Goal: Task Accomplishment & Management: Complete application form

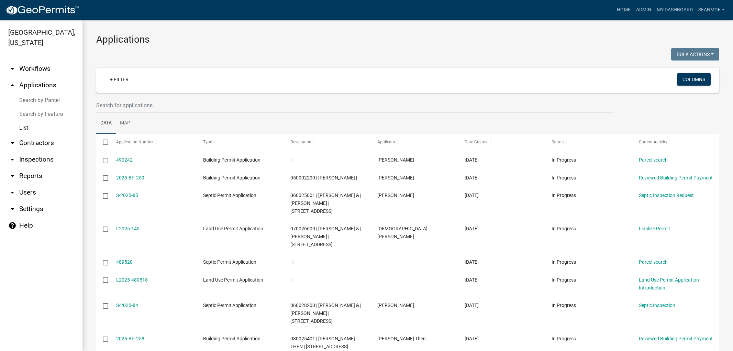
select select "1: 25"
click at [30, 87] on link "arrow_drop_up Applications" at bounding box center [41, 85] width 83 height 17
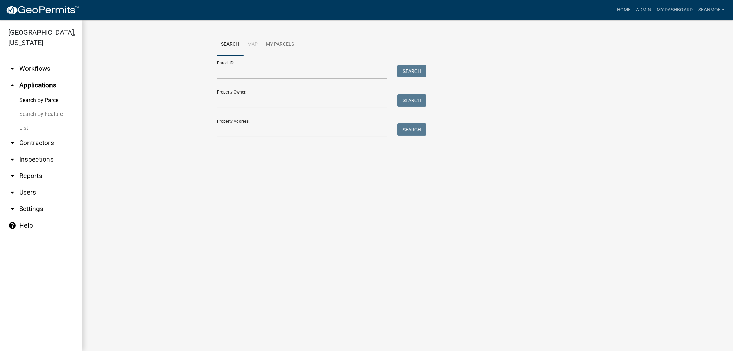
click at [239, 102] on input "Property Owner:" at bounding box center [302, 101] width 170 height 14
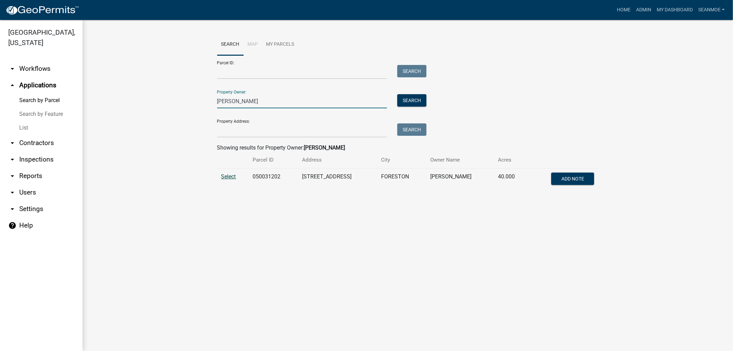
type input "[PERSON_NAME]"
click at [231, 178] on span "Select" at bounding box center [228, 176] width 15 height 7
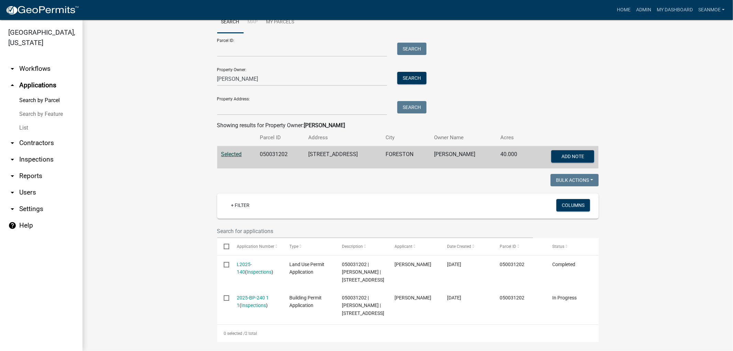
scroll to position [43, 0]
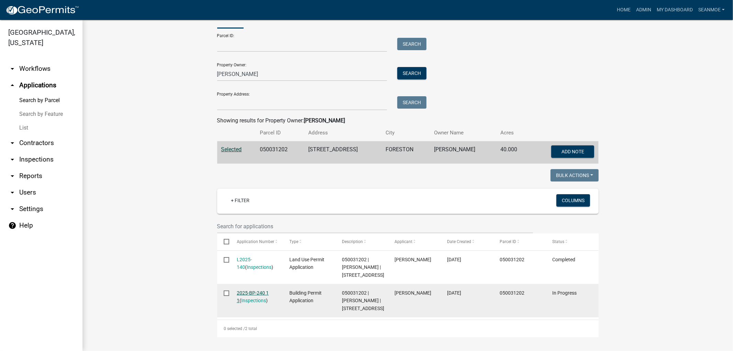
click at [259, 290] on link "2025-BP-240 1 1" at bounding box center [253, 296] width 32 height 13
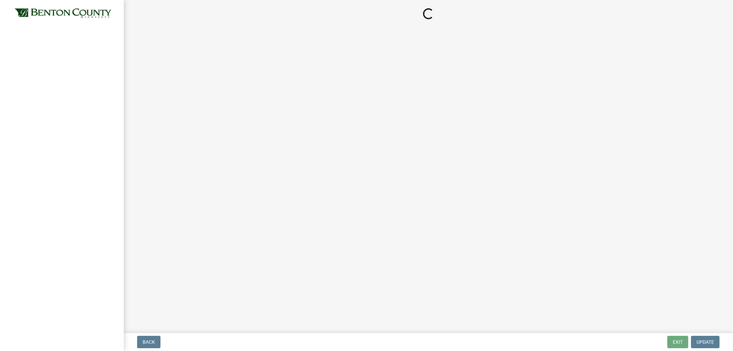
select select "3: 3"
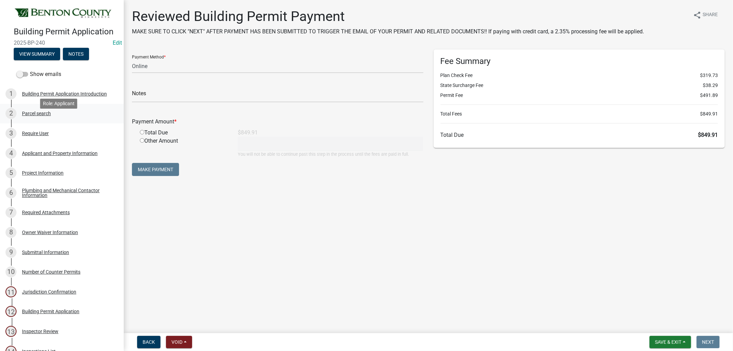
click at [36, 116] on div "Parcel search" at bounding box center [36, 113] width 29 height 5
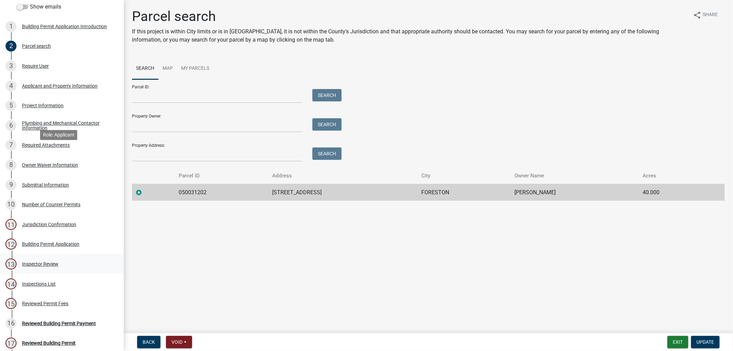
scroll to position [153, 0]
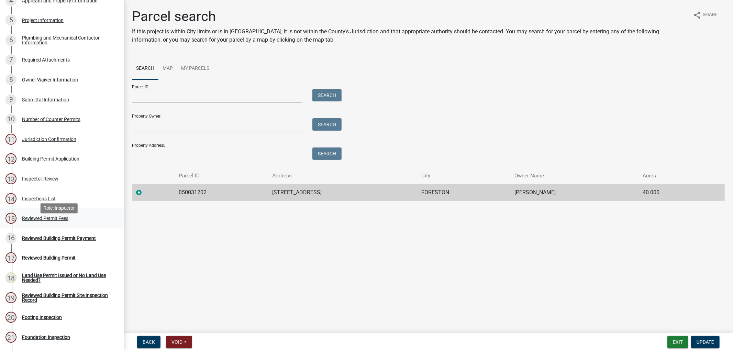
click at [28, 221] on div "Reviewed Permit Fees" at bounding box center [45, 218] width 46 height 5
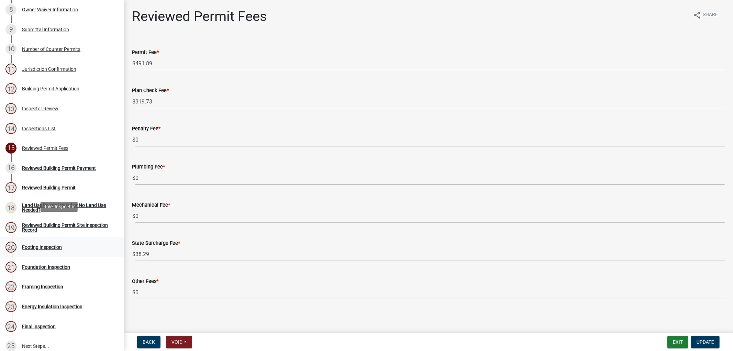
scroll to position [267, 0]
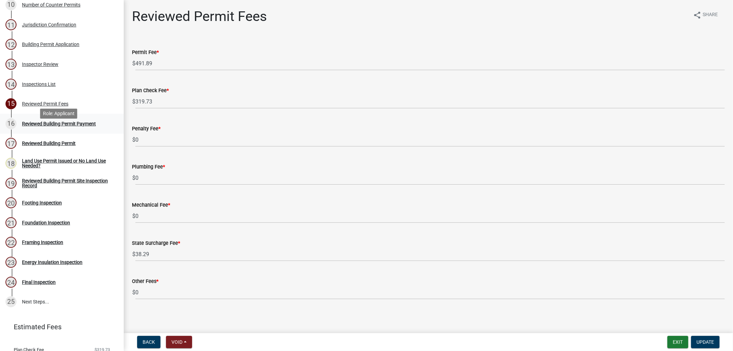
click at [37, 126] on div "Reviewed Building Permit Payment" at bounding box center [59, 123] width 74 height 5
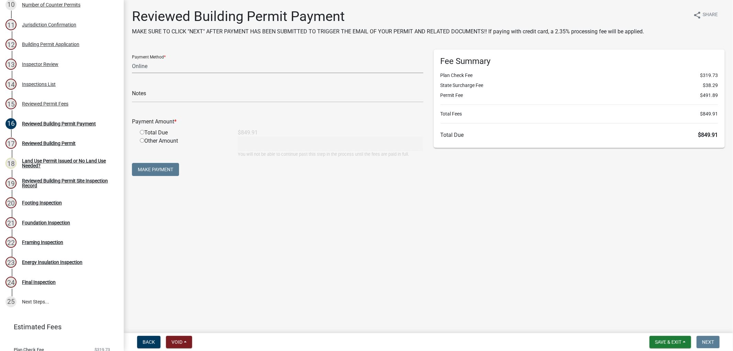
click at [155, 67] on select "Credit Card POS Check Cash Online" at bounding box center [278, 66] width 292 height 14
select select "0: 2"
click at [132, 59] on select "Credit Card POS Check Cash Online" at bounding box center [278, 66] width 292 height 14
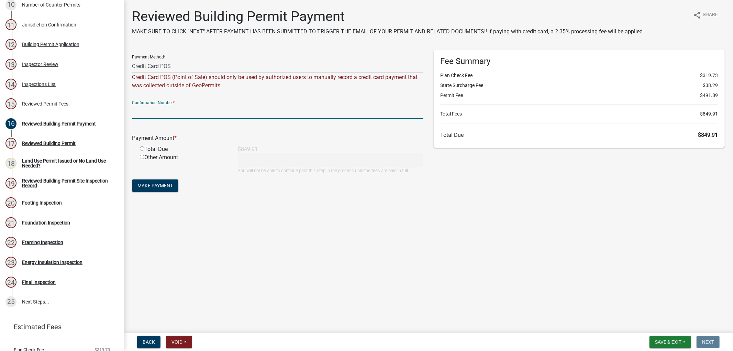
click at [148, 108] on input "text" at bounding box center [278, 112] width 292 height 14
type input "81923P"
click at [141, 147] on input "radio" at bounding box center [142, 148] width 4 height 4
radio input "true"
type input "849.91"
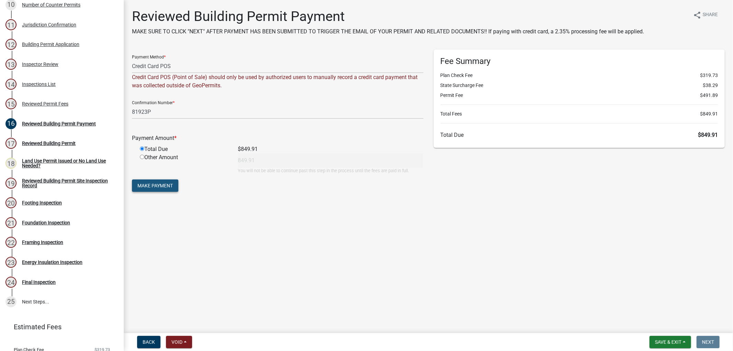
click at [163, 183] on span "Make Payment" at bounding box center [155, 186] width 35 height 6
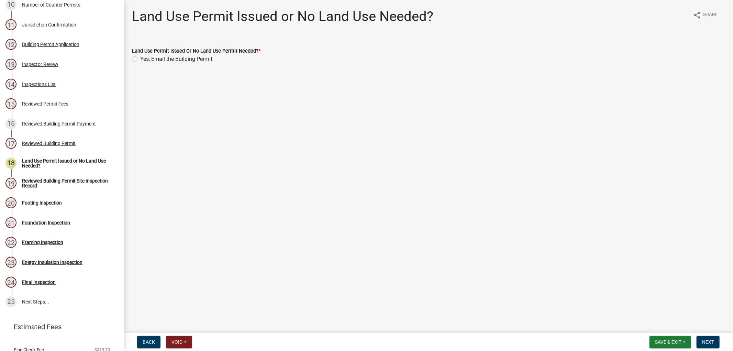
click at [139, 61] on div "Yes, Email the Building Permit" at bounding box center [428, 59] width 593 height 8
click at [140, 60] on label "Yes, Email the Building Permit" at bounding box center [176, 59] width 72 height 8
click at [140, 59] on input "Yes, Email the Building Permit" at bounding box center [142, 57] width 4 height 4
radio input "true"
click at [709, 336] on button "Next" at bounding box center [708, 342] width 23 height 12
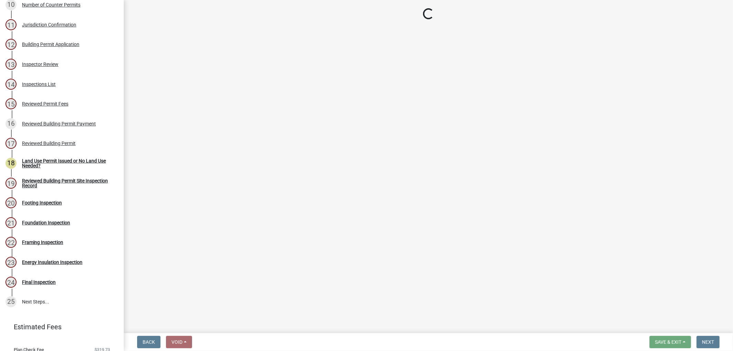
select select "17bfa135-5610-45df-8ce7-87530b7d86d4"
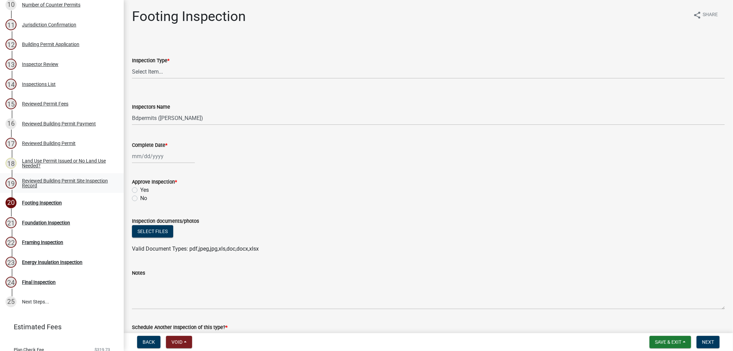
click at [39, 188] on div "Reviewed Building Permit Site Inspection Record" at bounding box center [67, 183] width 91 height 10
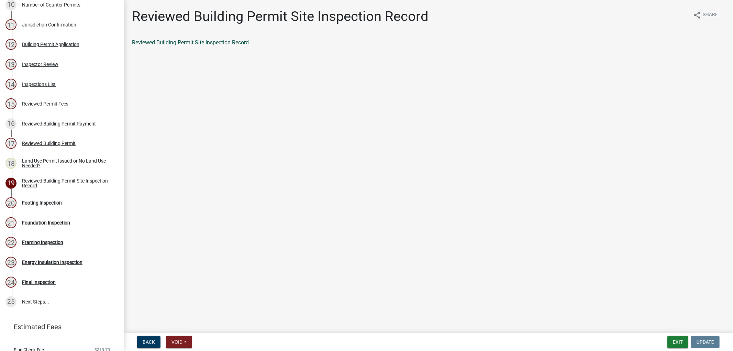
click at [204, 43] on link "Reviewed Building Permit Site Inspection Record" at bounding box center [190, 42] width 117 height 7
click at [50, 147] on div "17 Reviewed Building Permit" at bounding box center [59, 143] width 107 height 11
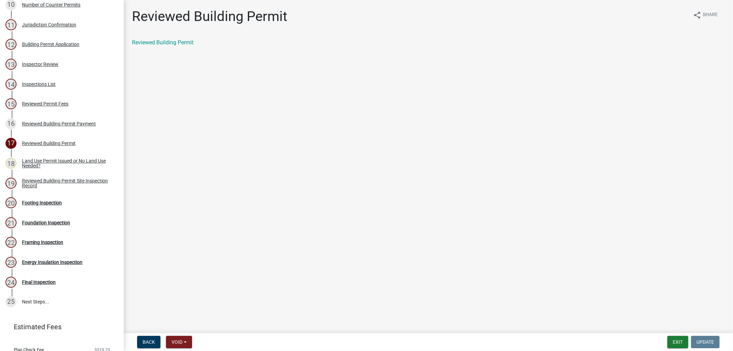
click at [156, 46] on div "Reviewed Building Permit" at bounding box center [428, 43] width 593 height 8
click at [157, 42] on link "Reviewed Building Permit" at bounding box center [163, 42] width 62 height 7
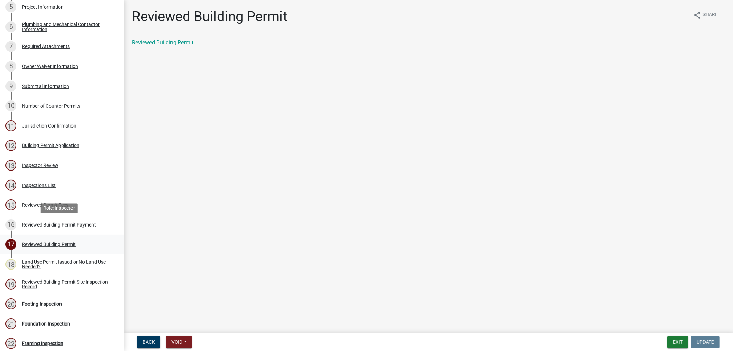
scroll to position [153, 0]
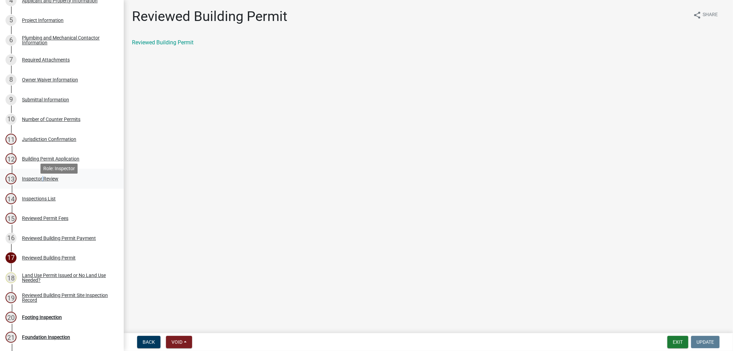
click at [42, 184] on div "13 Inspector Review" at bounding box center [59, 178] width 107 height 11
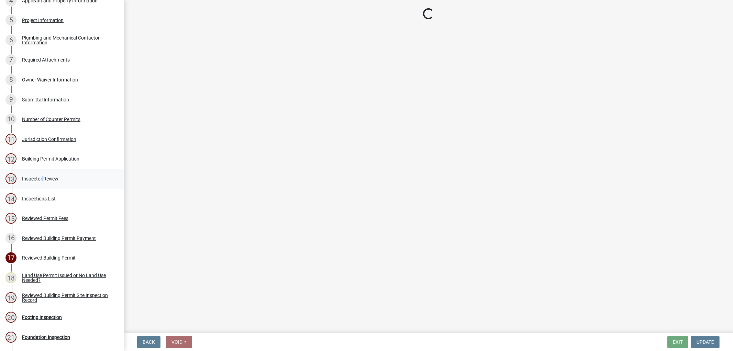
select select "94a12757-2a59-4079-8756-dca9431867ef"
select select "6dc0760e-8c08-4580-9fe9-6a7ebc6918b6"
select select "0198996b-7c5b-4e1d-9fce-5545e98e8655"
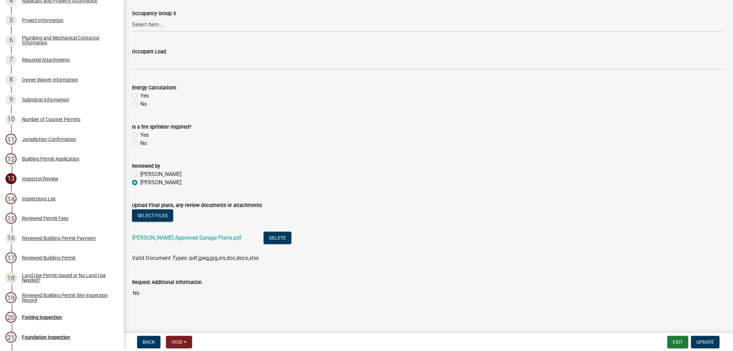
scroll to position [273, 0]
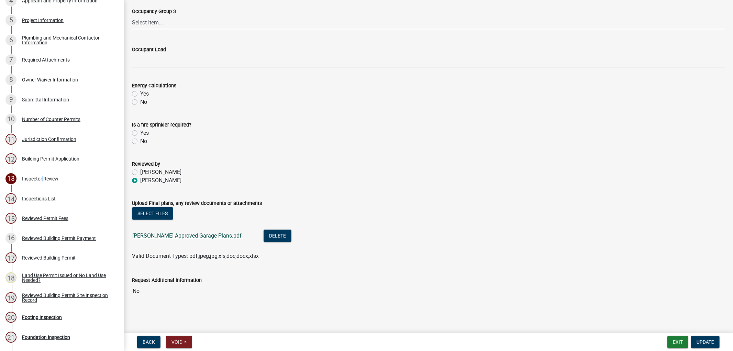
click at [191, 235] on link "[PERSON_NAME] Approved Garage Plans.pdf" at bounding box center [186, 235] width 109 height 7
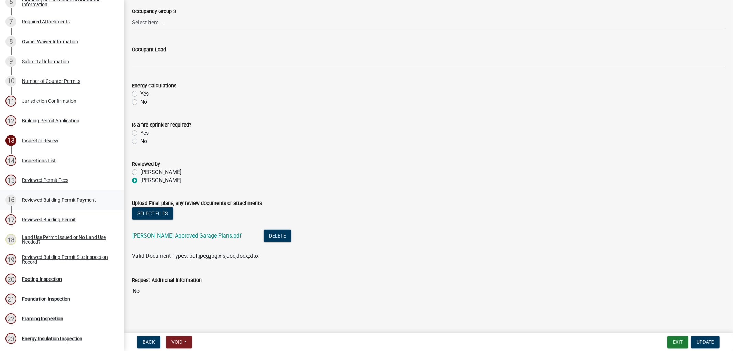
click at [51, 202] on div "Reviewed Building Permit Payment" at bounding box center [59, 200] width 74 height 5
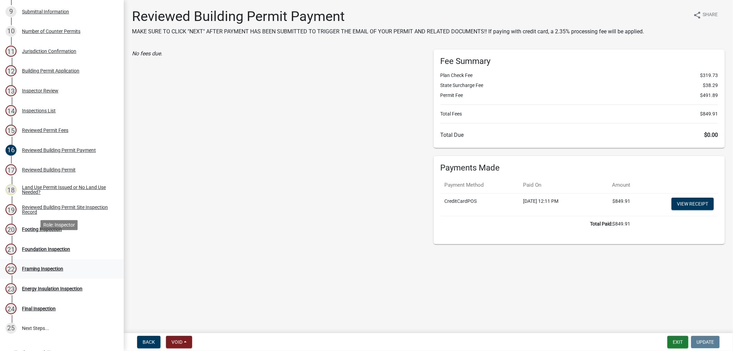
scroll to position [255, 0]
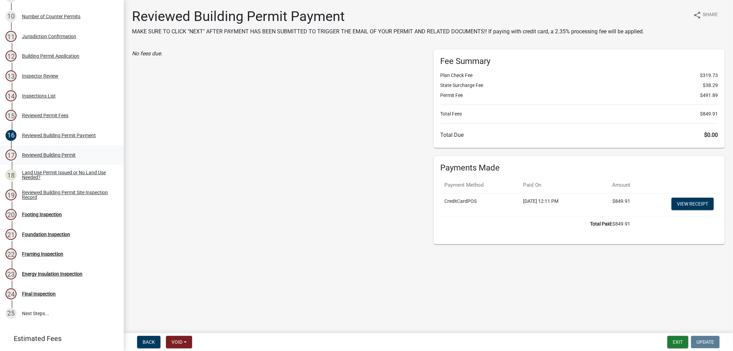
click at [40, 157] on div "Reviewed Building Permit" at bounding box center [49, 155] width 54 height 5
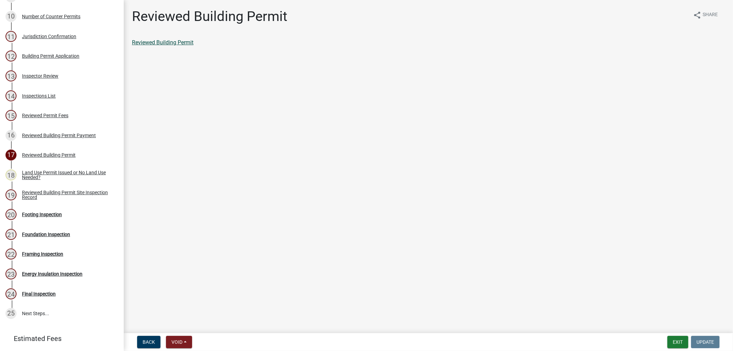
click at [160, 42] on link "Reviewed Building Permit" at bounding box center [163, 42] width 62 height 7
